Goal: Task Accomplishment & Management: Manage account settings

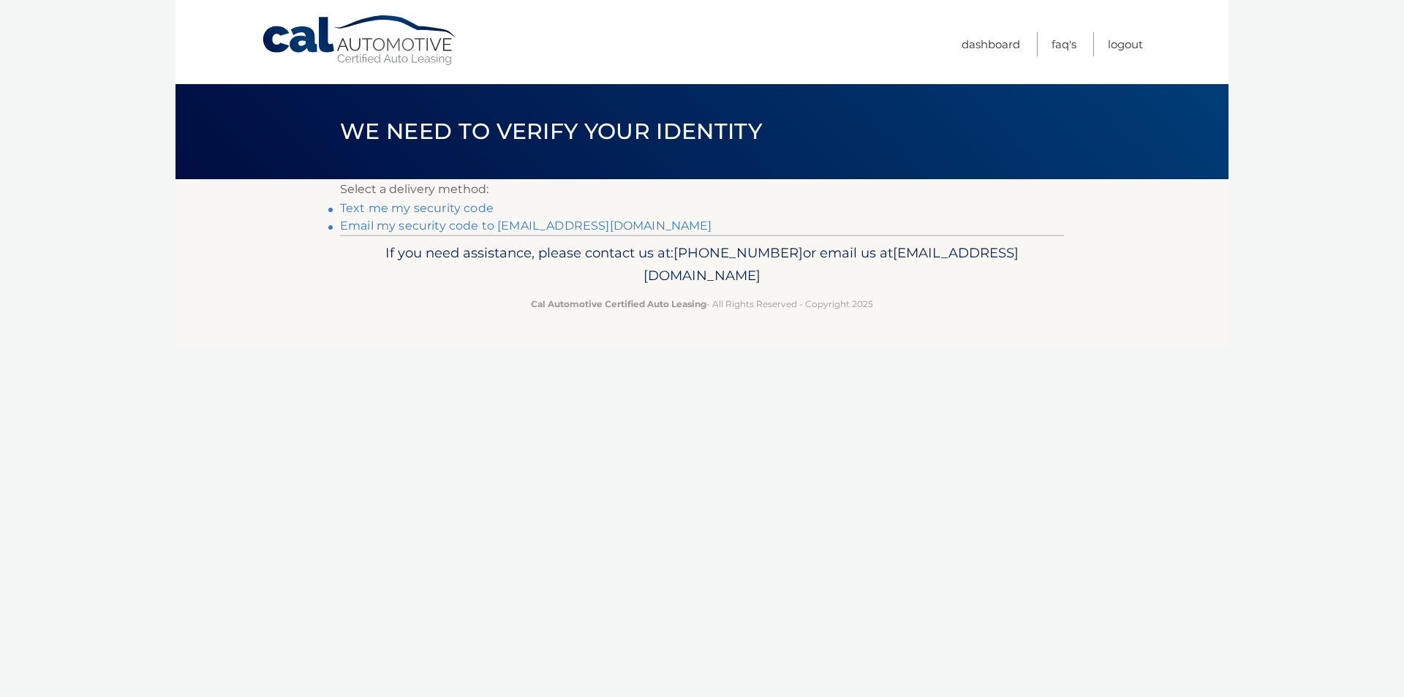
click at [361, 225] on link "Email my security code to l****@manningsilverstein.com" at bounding box center [526, 226] width 372 height 14
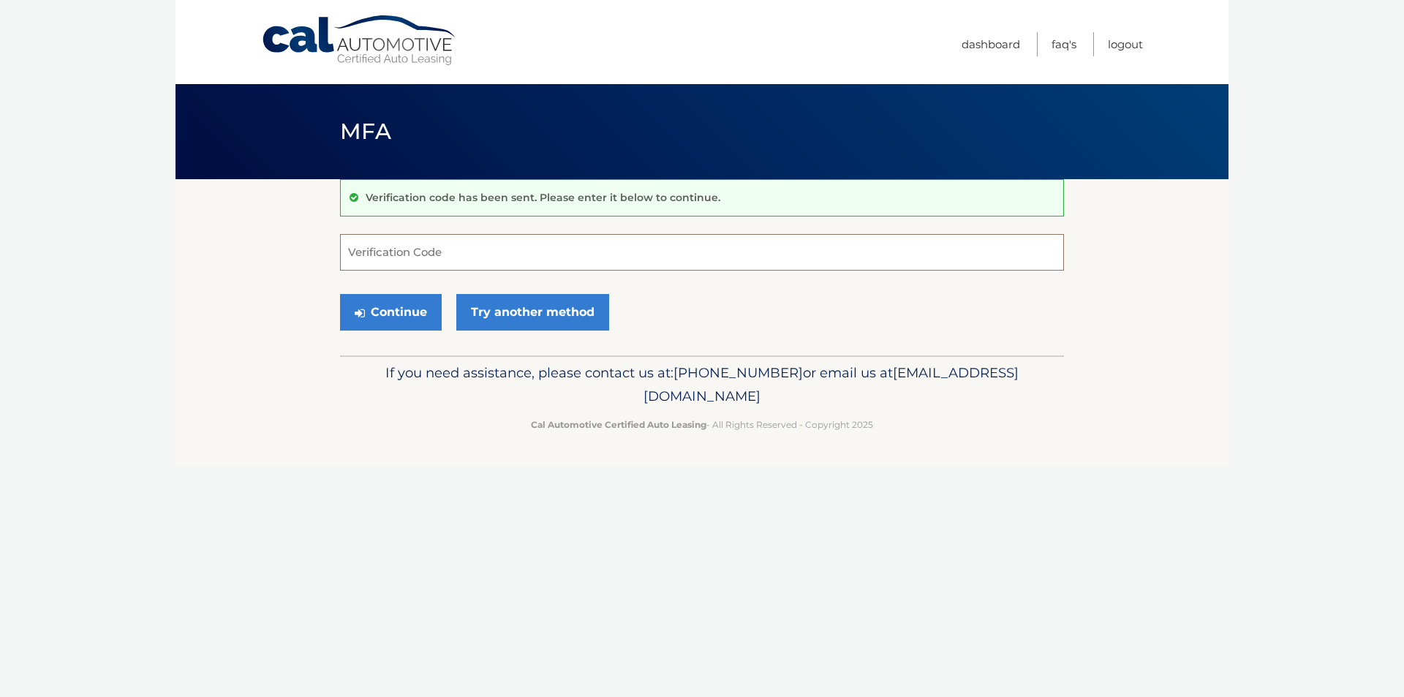
click at [420, 255] on input "Verification Code" at bounding box center [702, 252] width 724 height 37
click at [561, 255] on input "Verification Code" at bounding box center [702, 252] width 724 height 37
paste input "938861"
type input "938861"
click at [382, 306] on button "Continue" at bounding box center [391, 312] width 102 height 37
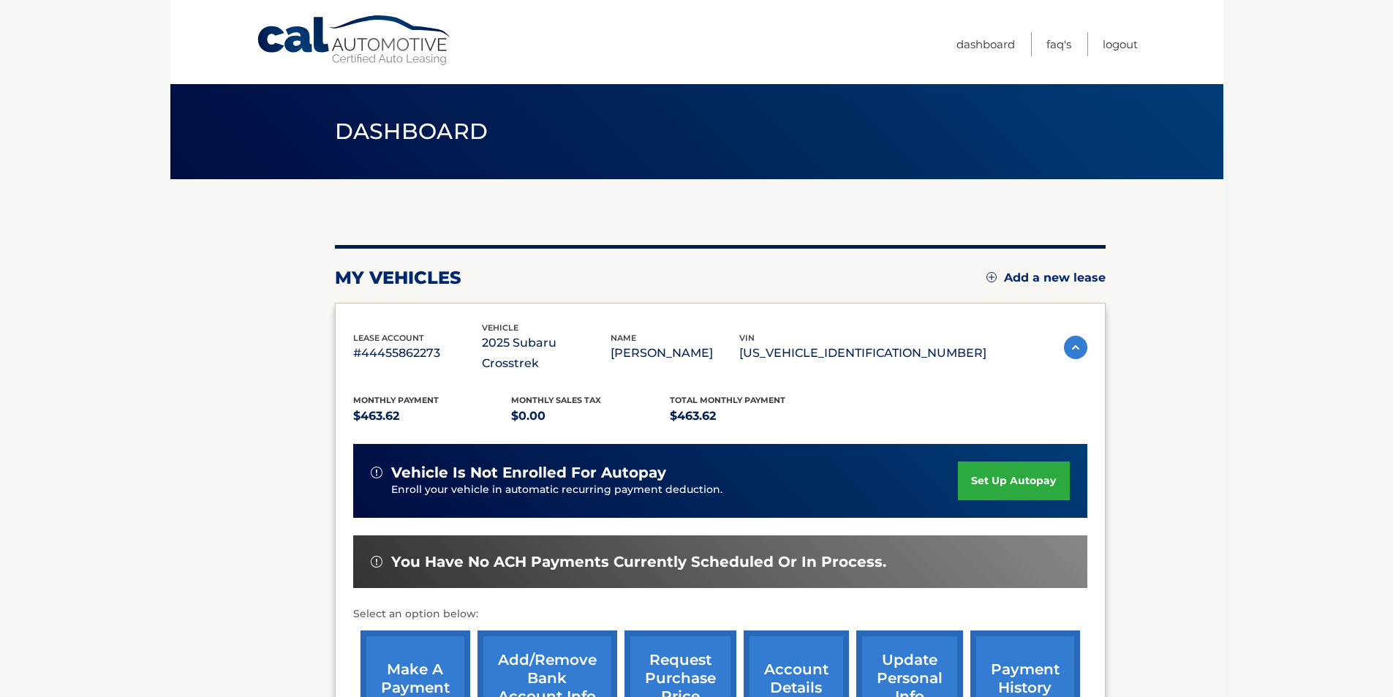
scroll to position [73, 0]
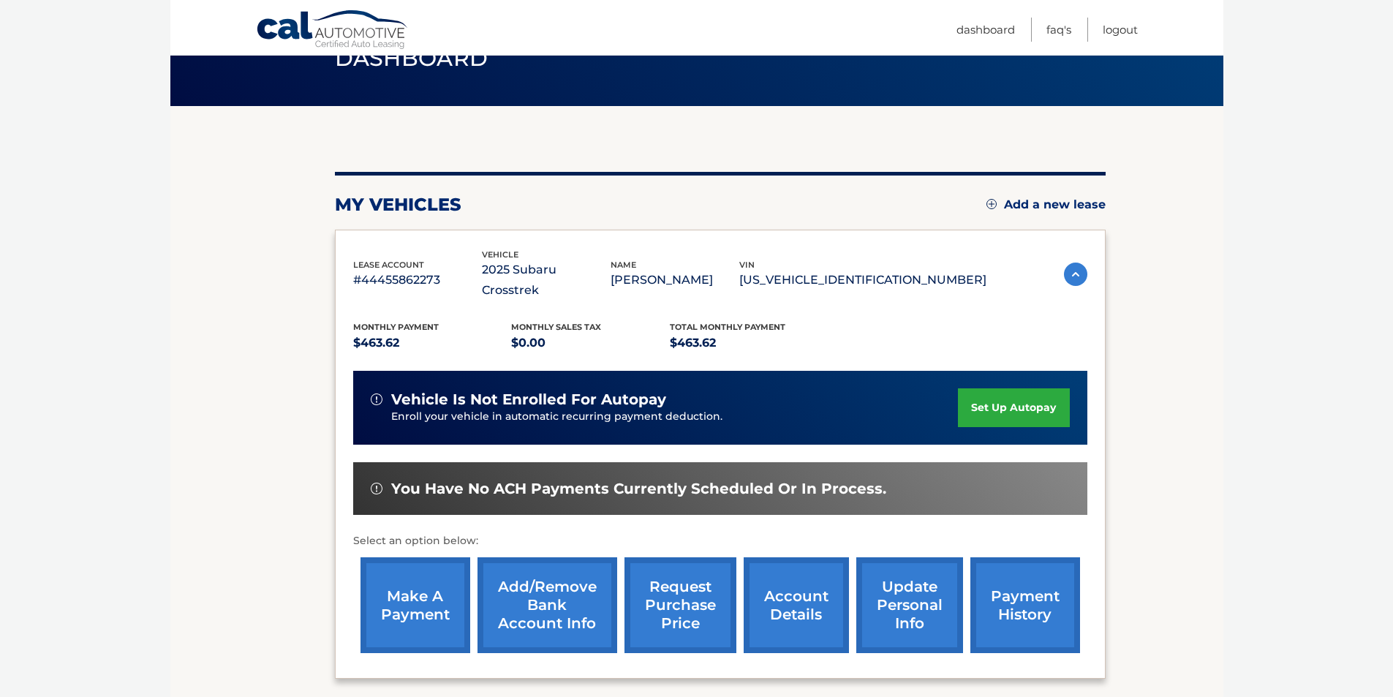
click at [1015, 393] on link "set up autopay" at bounding box center [1013, 407] width 111 height 39
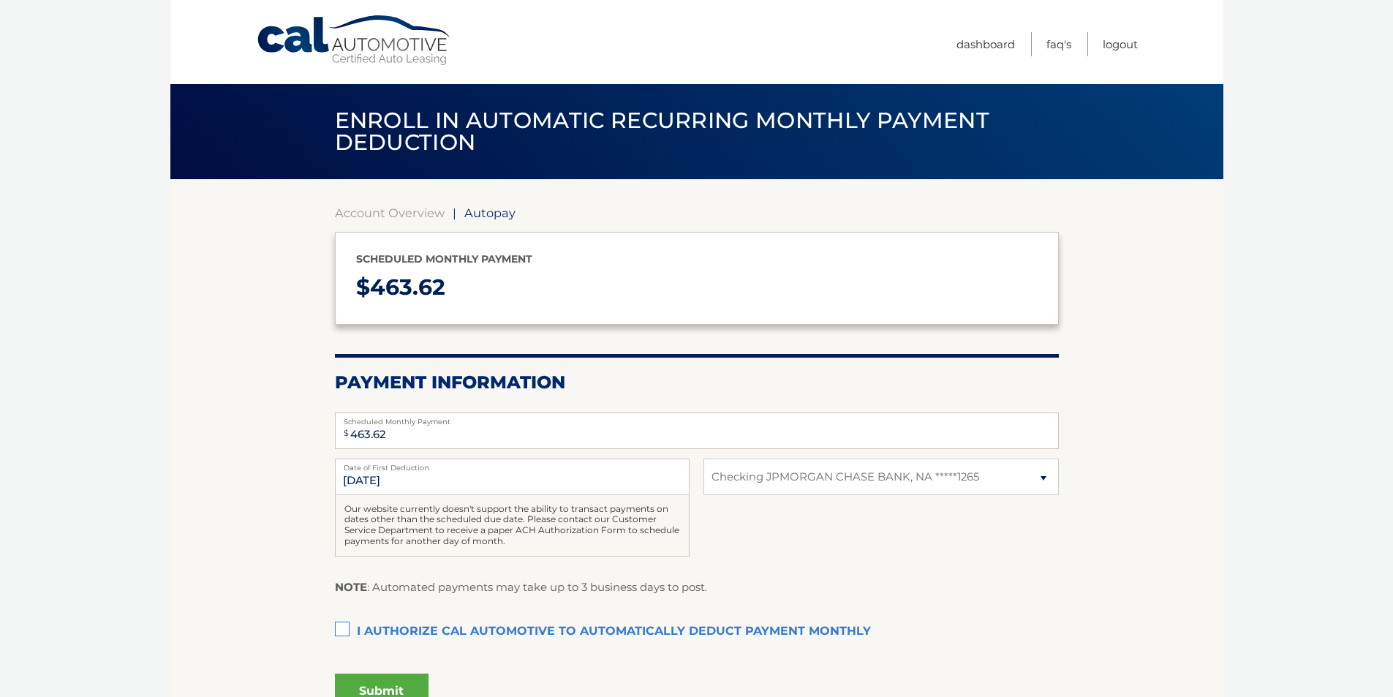
select select "Njk0ZTBmYWQtNjU0Yi00YTYyLThiYzktNTg5MDBkZDVkMDNm"
click at [340, 630] on label "I authorize cal automotive to automatically deduct payment monthly This checkbo…" at bounding box center [697, 631] width 724 height 29
click at [0, 0] on input "I authorize cal automotive to automatically deduct payment monthly This checkbo…" at bounding box center [0, 0] width 0 height 0
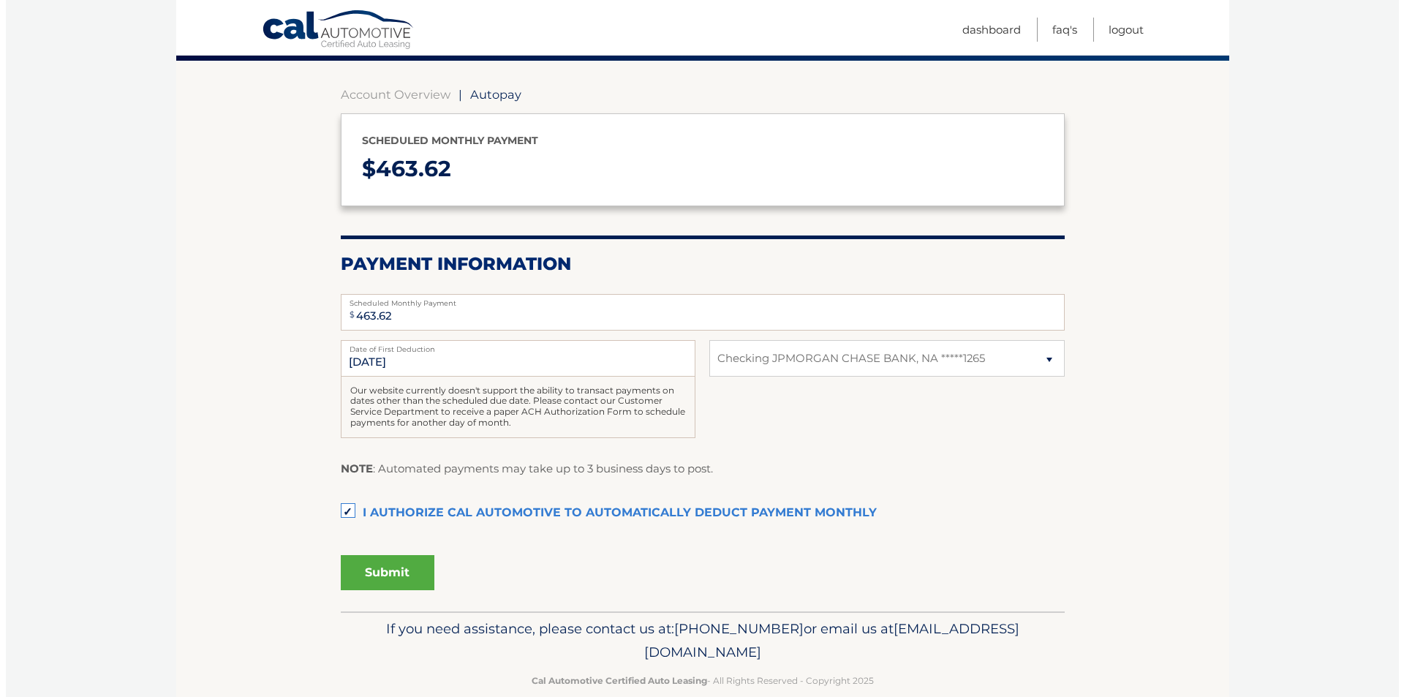
scroll to position [143, 0]
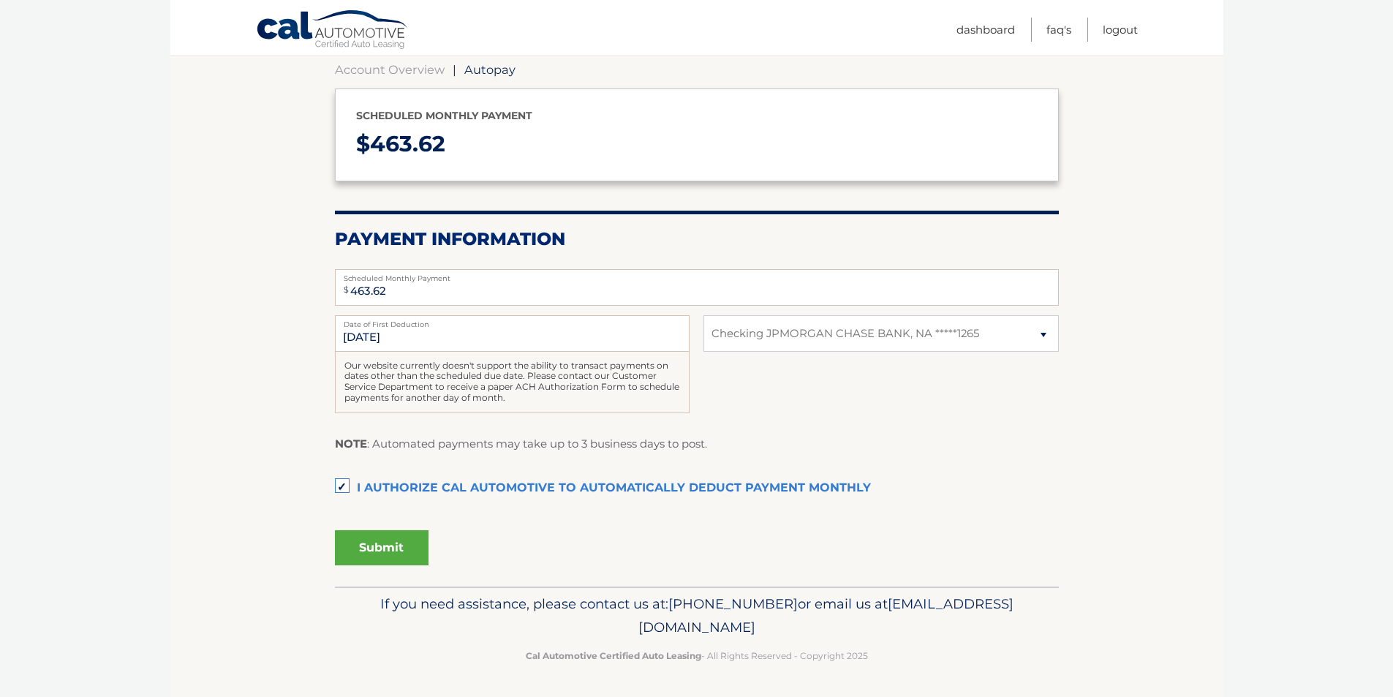
click at [395, 549] on button "Submit" at bounding box center [382, 547] width 94 height 35
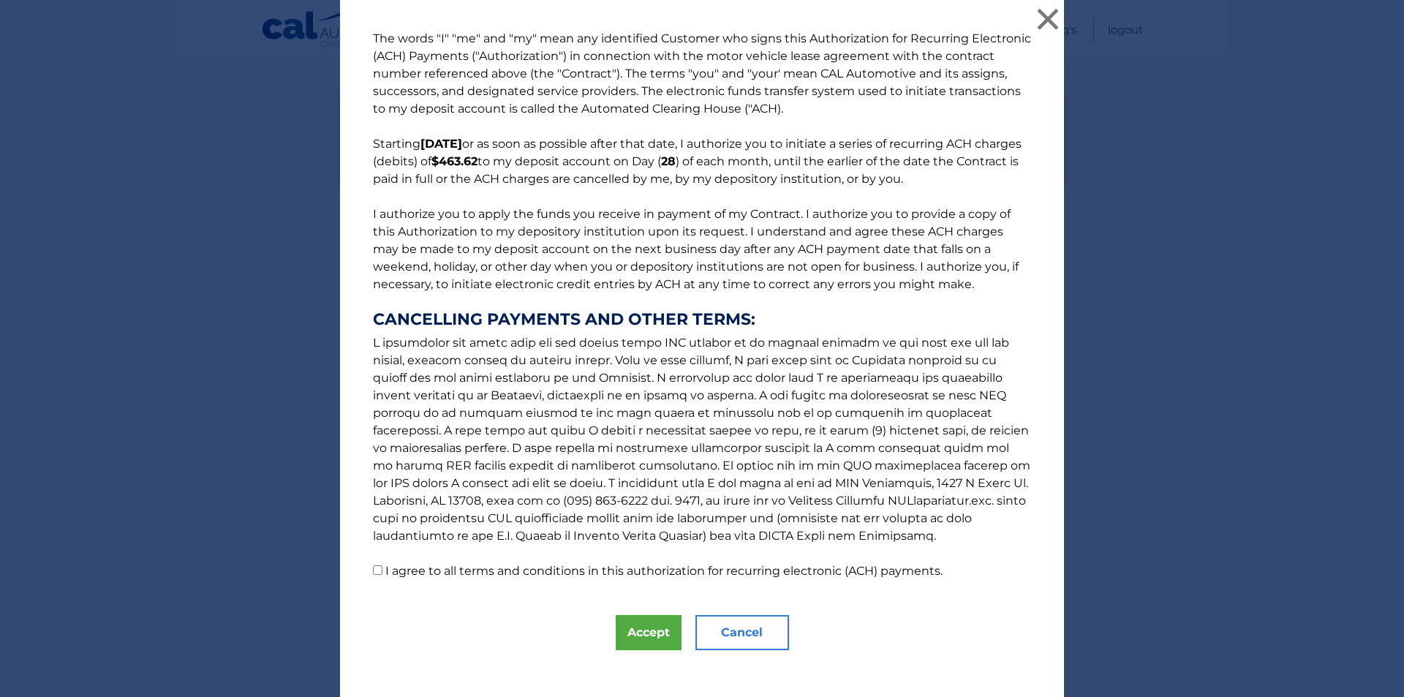
click at [377, 568] on input "I agree to all terms and conditions in this authorization for recurring electro…" at bounding box center [378, 570] width 10 height 10
checkbox input "true"
click at [636, 633] on button "Accept" at bounding box center [649, 632] width 66 height 35
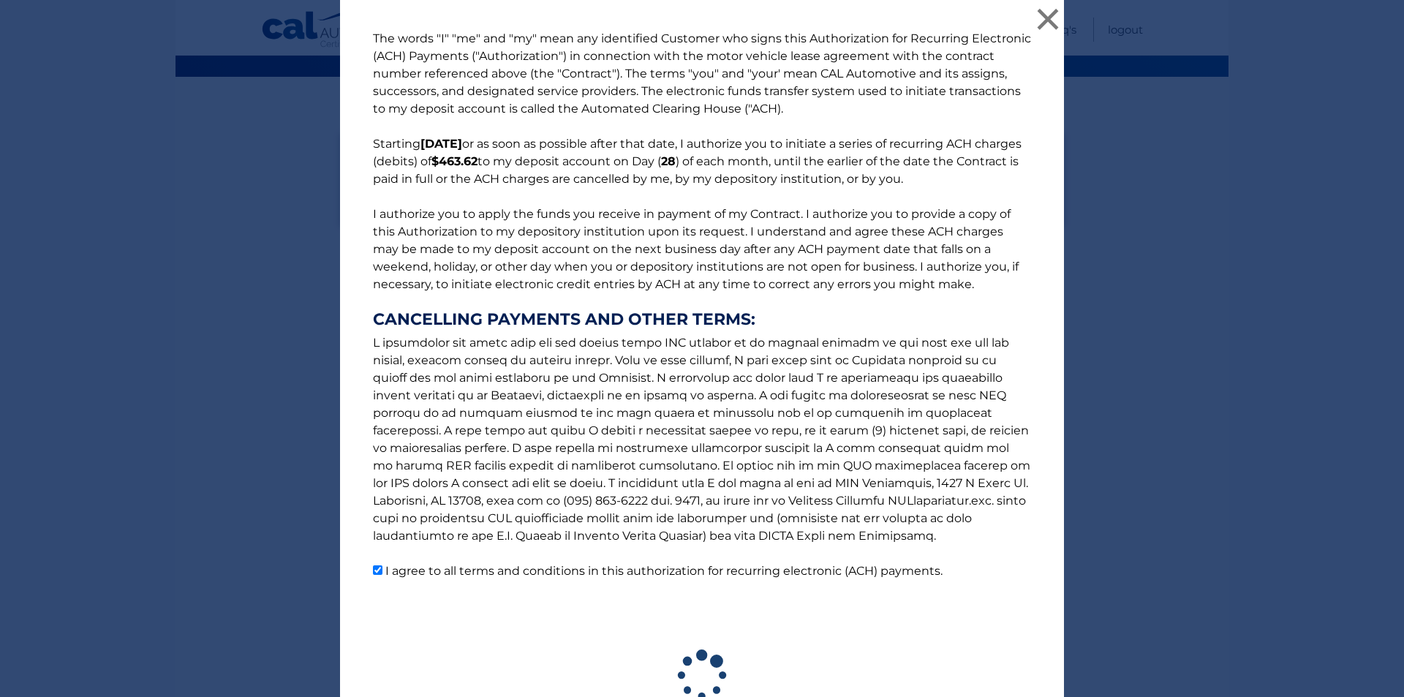
scroll to position [102, 0]
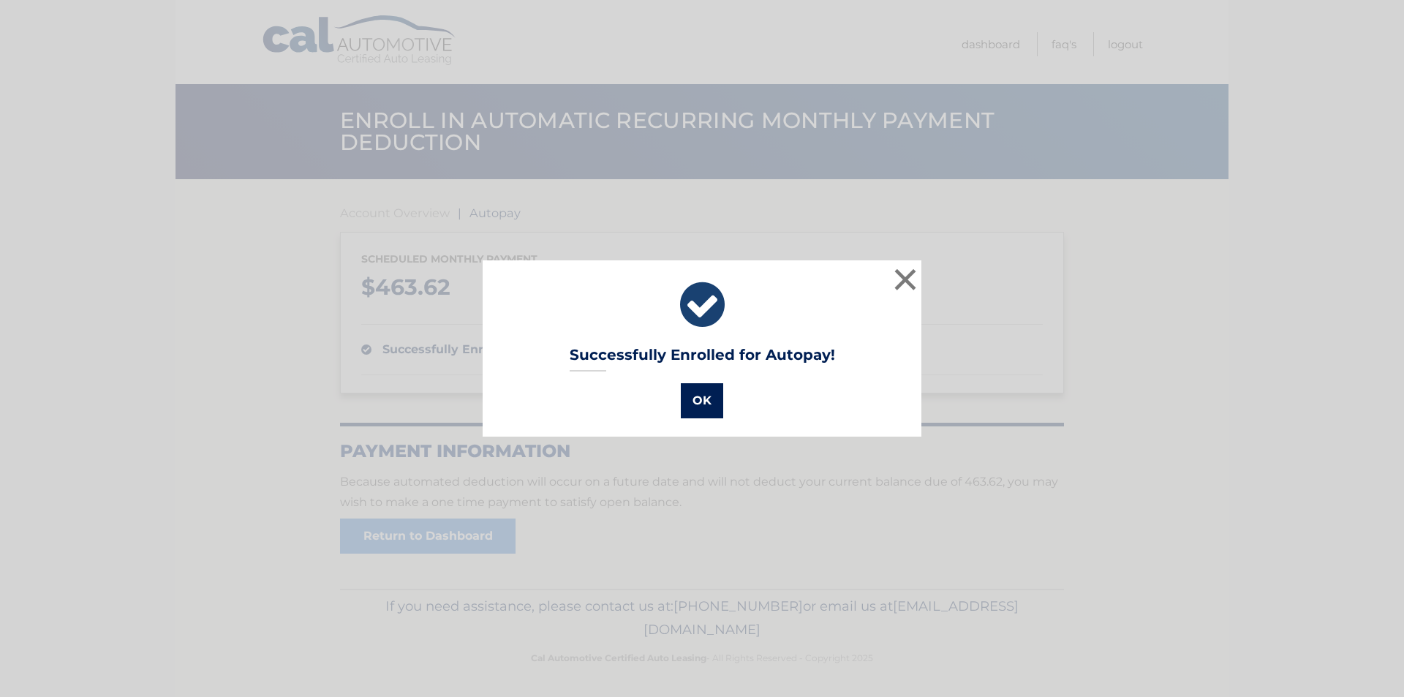
click at [702, 403] on button "OK" at bounding box center [702, 400] width 42 height 35
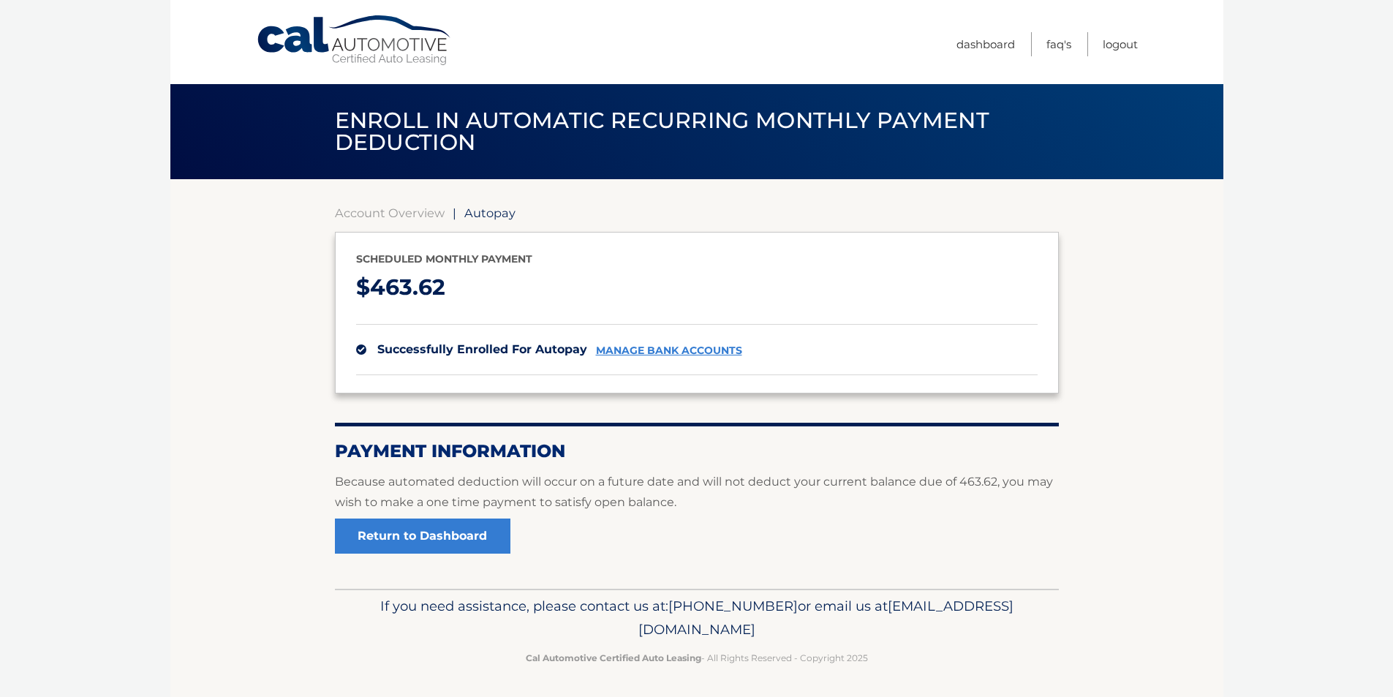
scroll to position [2, 0]
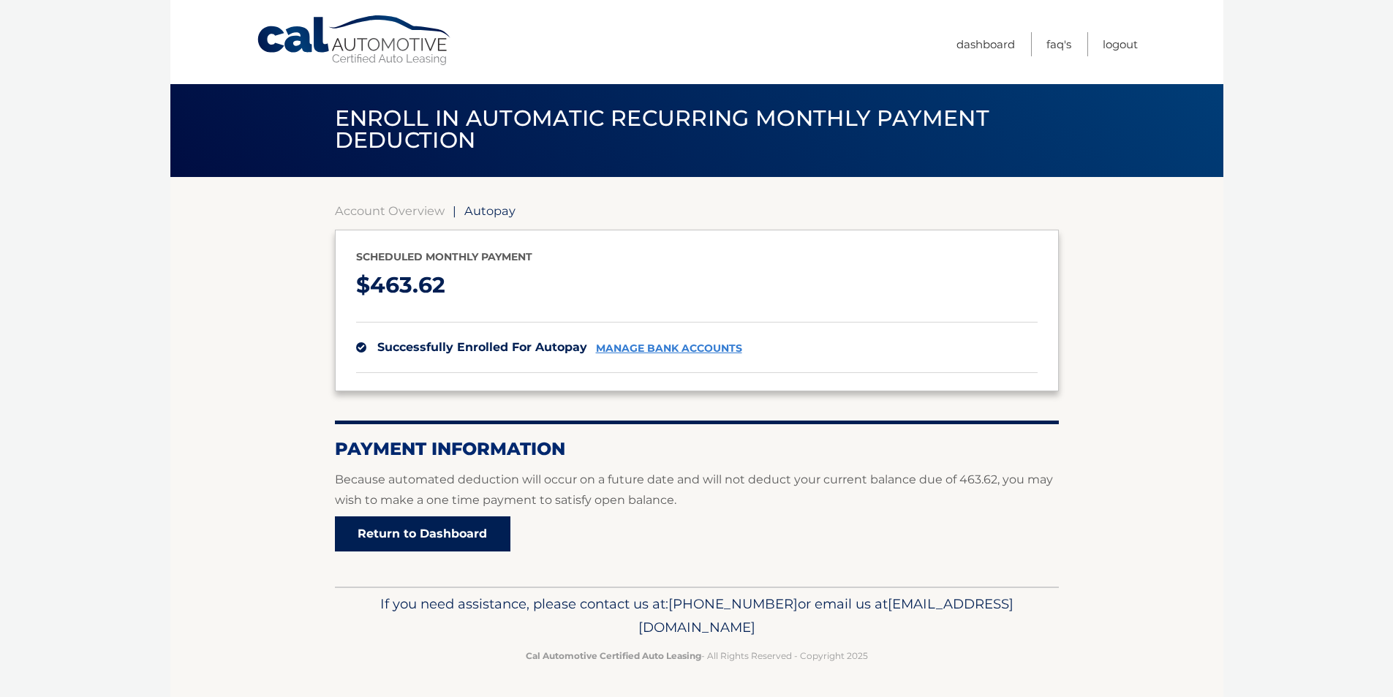
click at [454, 522] on link "Return to Dashboard" at bounding box center [423, 533] width 176 height 35
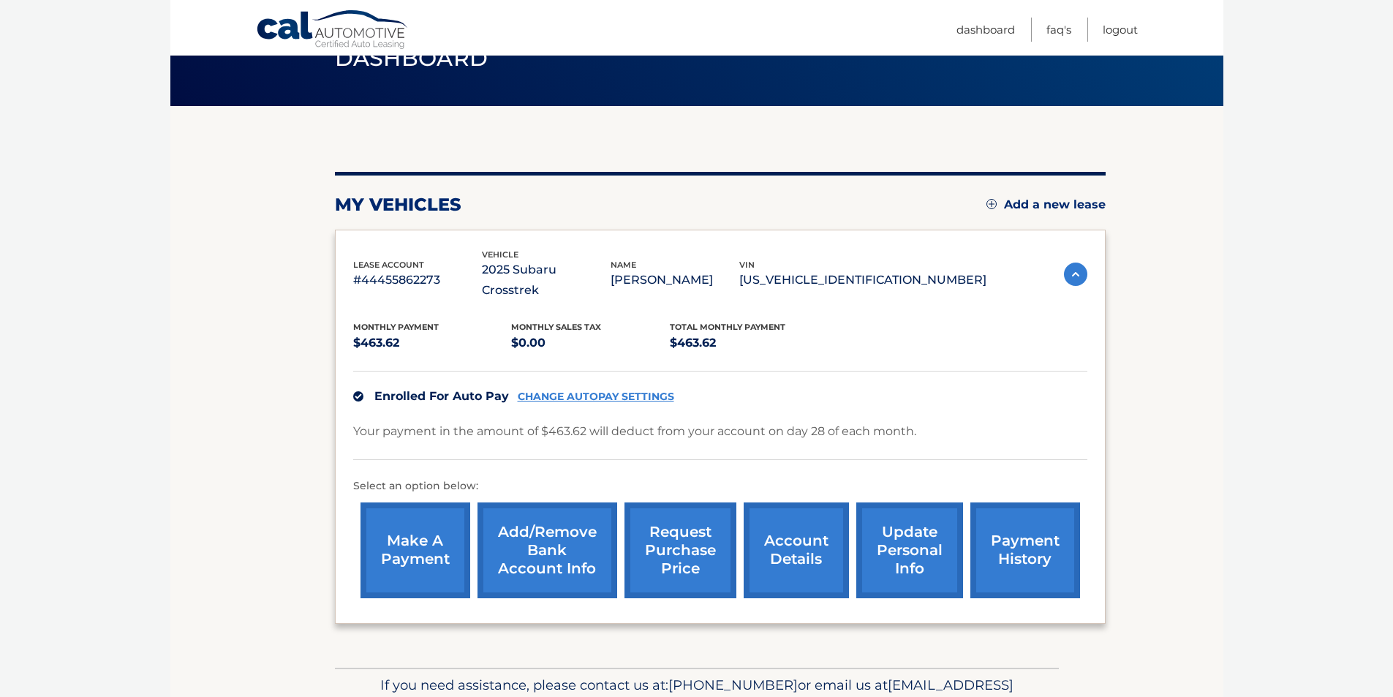
scroll to position [134, 0]
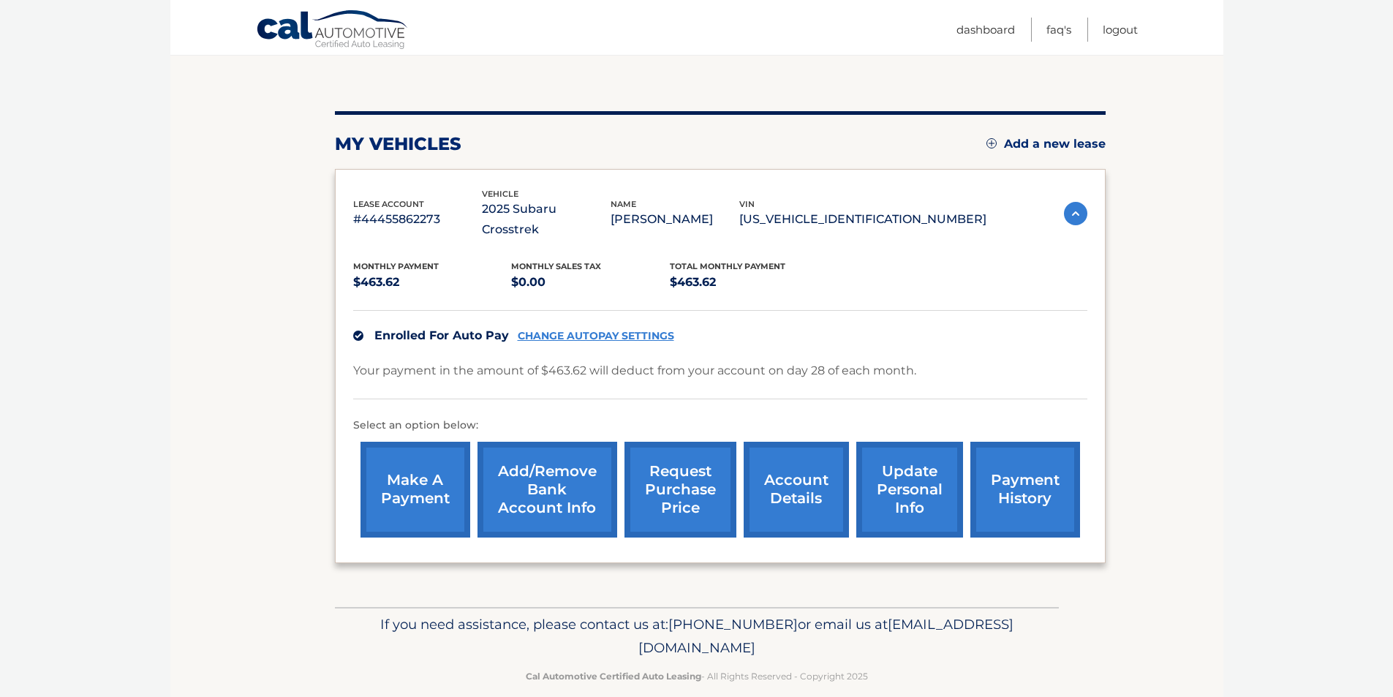
click at [793, 448] on link "account details" at bounding box center [796, 490] width 105 height 96
